Goal: Task Accomplishment & Management: Manage account settings

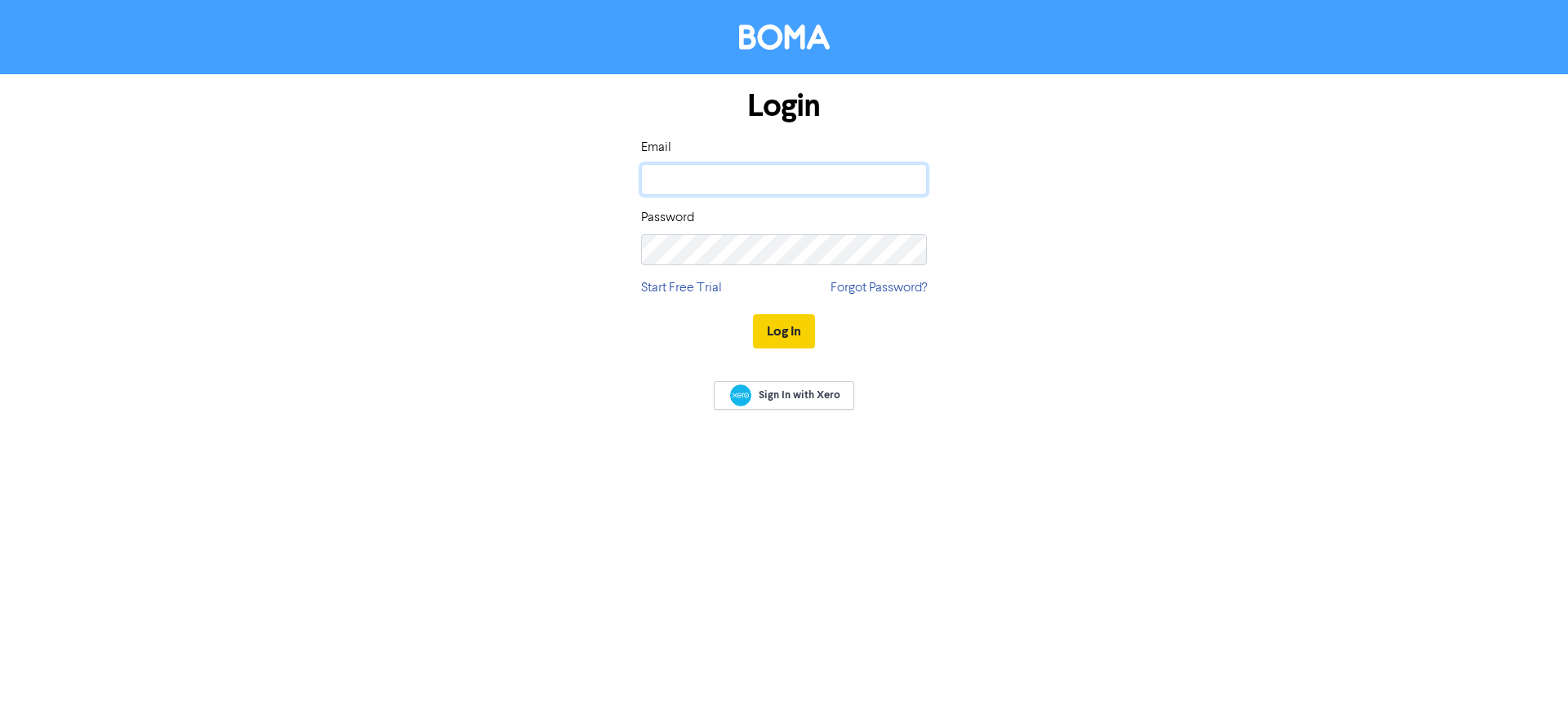
type input "[PERSON_NAME][EMAIL_ADDRESS][DOMAIN_NAME]"
click at [763, 331] on button "Log In" at bounding box center [784, 331] width 62 height 35
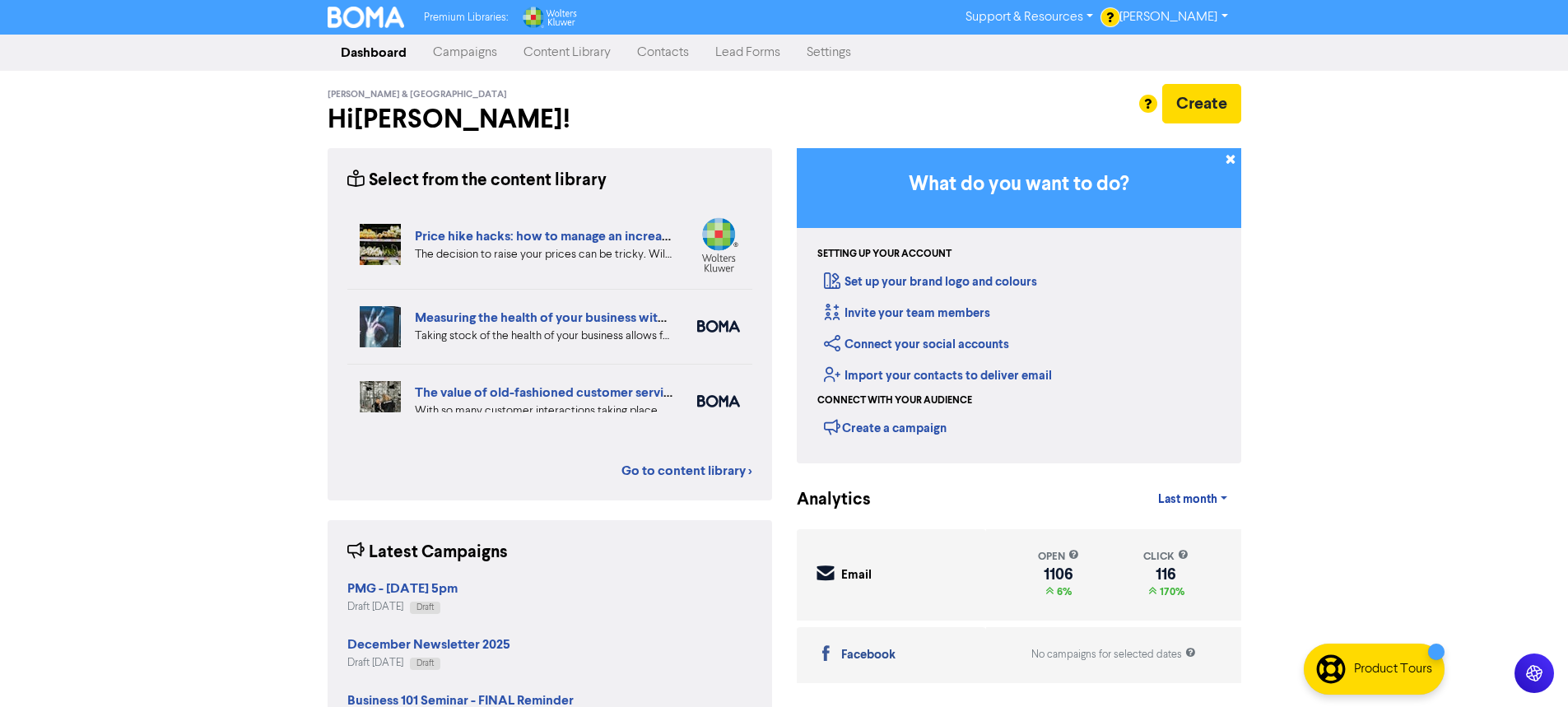
click at [473, 54] on link "Campaigns" at bounding box center [464, 52] width 90 height 33
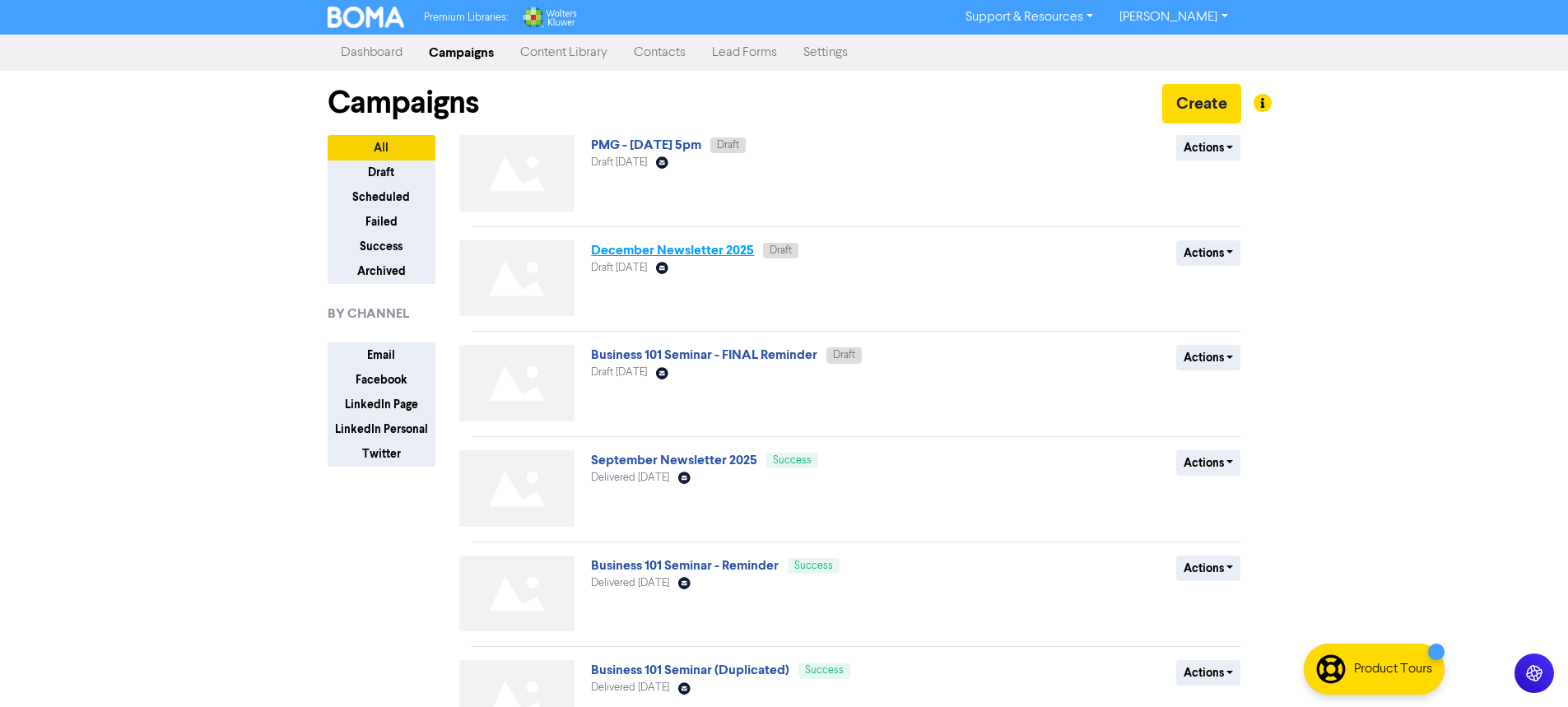
click at [652, 251] on link "December Newsletter 2025" at bounding box center [673, 250] width 163 height 17
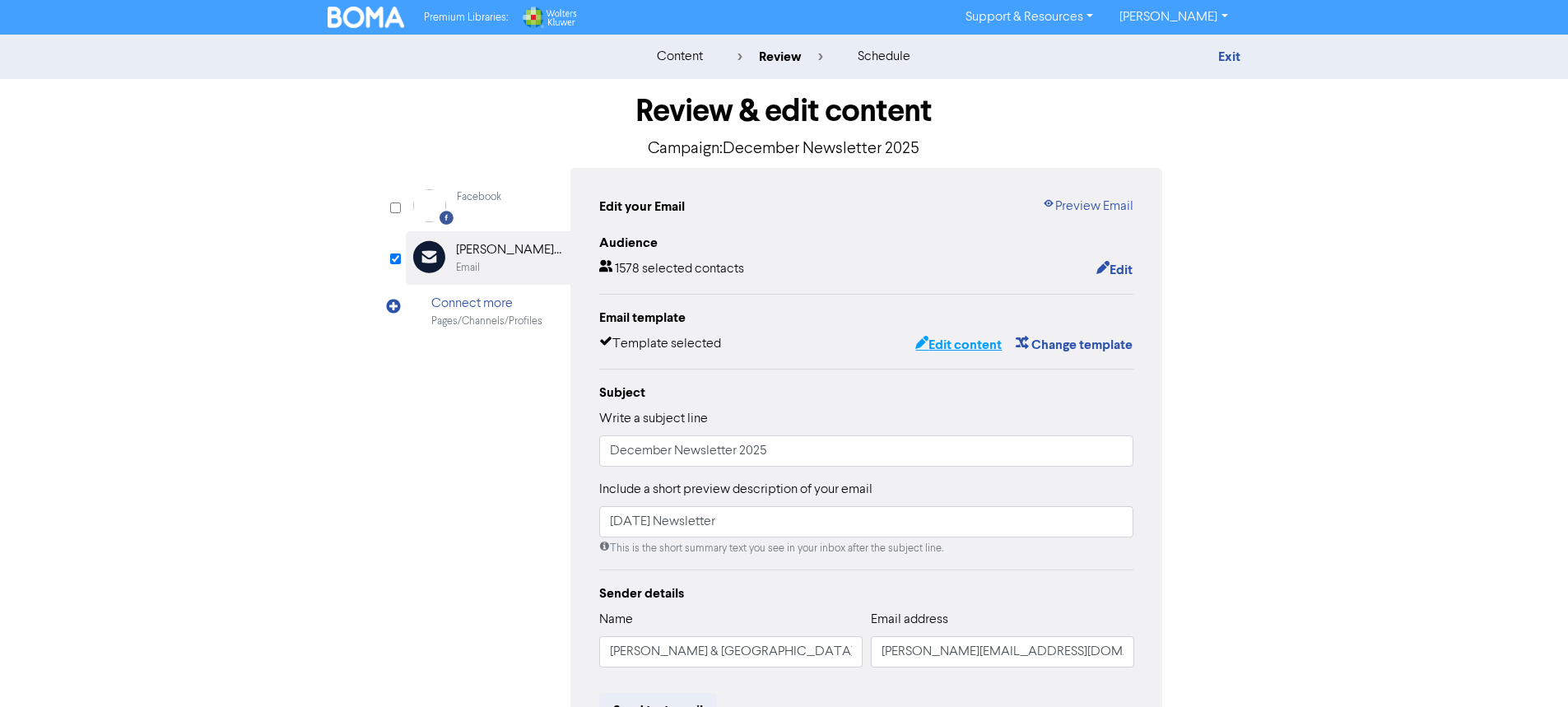
click at [966, 346] on button "Edit content" at bounding box center [958, 345] width 88 height 21
click at [956, 349] on button "Edit content" at bounding box center [958, 345] width 88 height 21
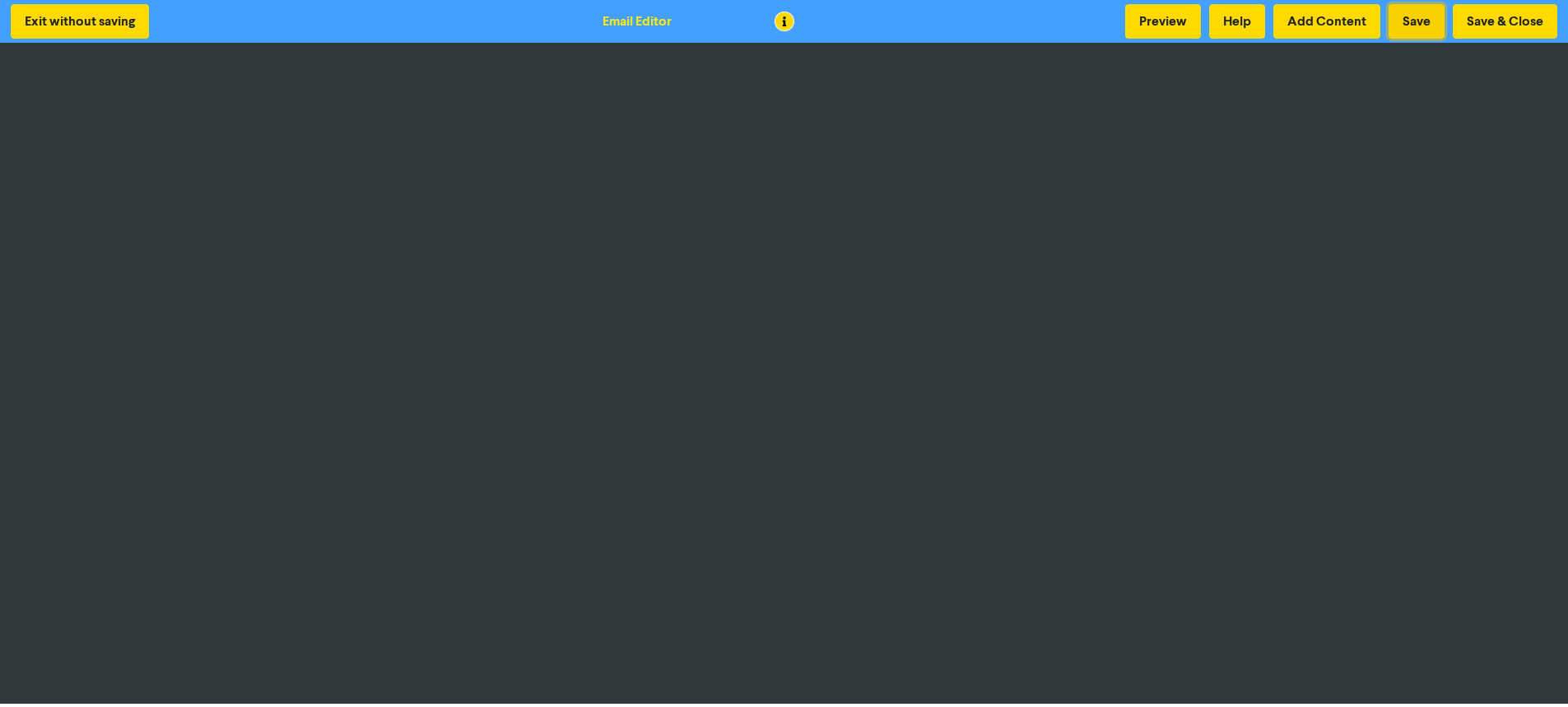
click at [1416, 19] on button "Save" at bounding box center [1417, 21] width 56 height 35
click at [1496, 17] on button "Save & Close" at bounding box center [1505, 21] width 105 height 35
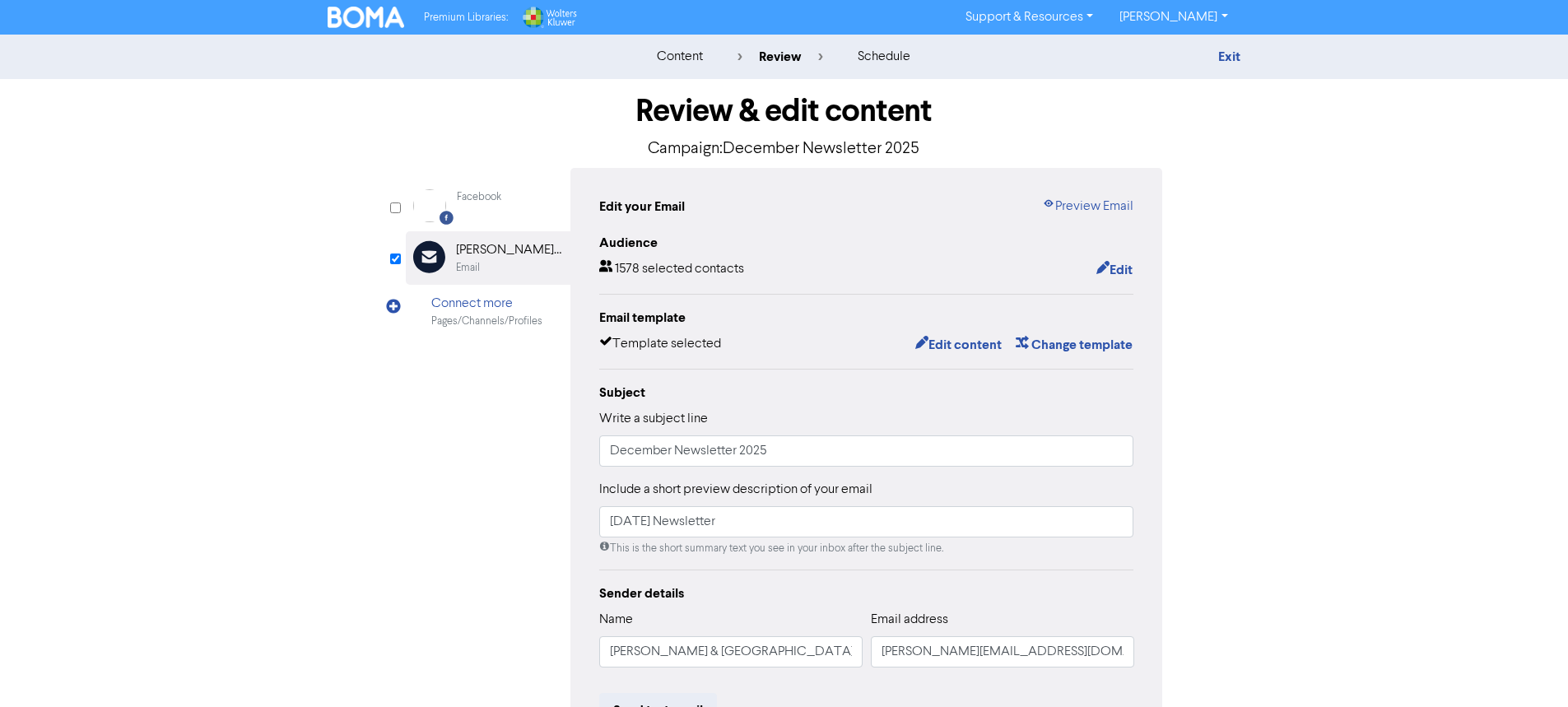
click at [374, 18] on img at bounding box center [366, 17] width 78 height 21
